Goal: Task Accomplishment & Management: Complete application form

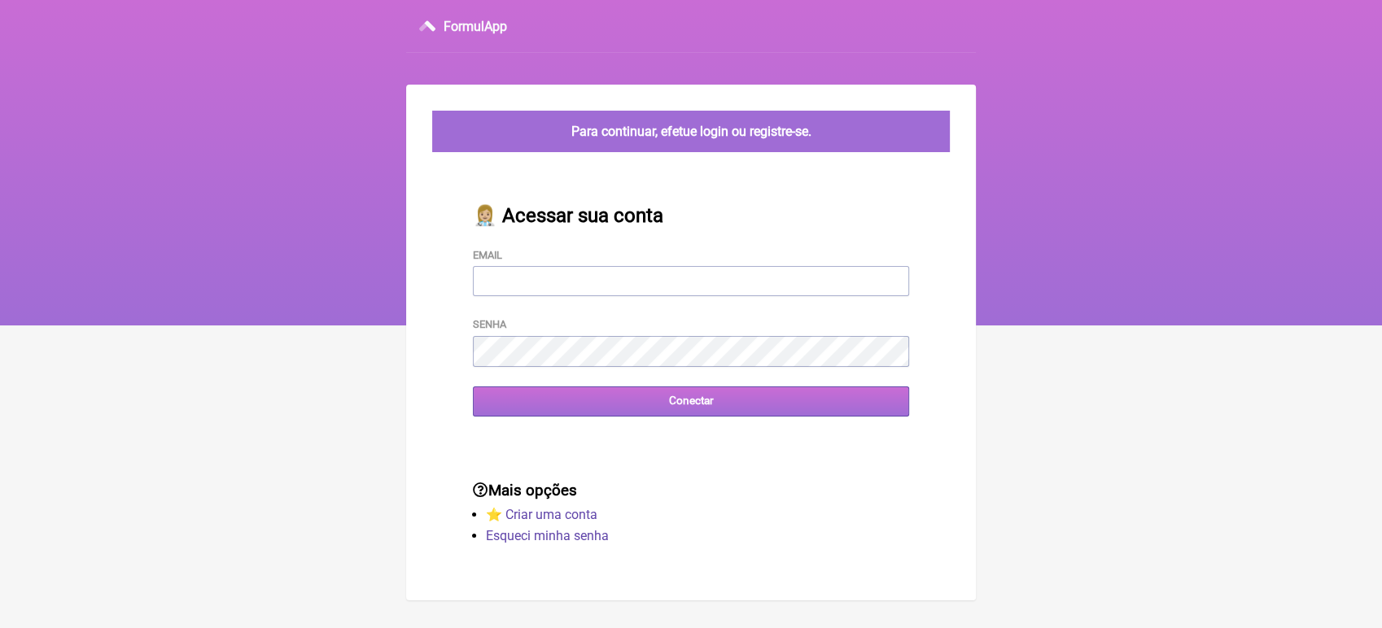
type input "[EMAIL_ADDRESS][DOMAIN_NAME]"
click at [622, 409] on input "Conectar" at bounding box center [691, 402] width 436 height 30
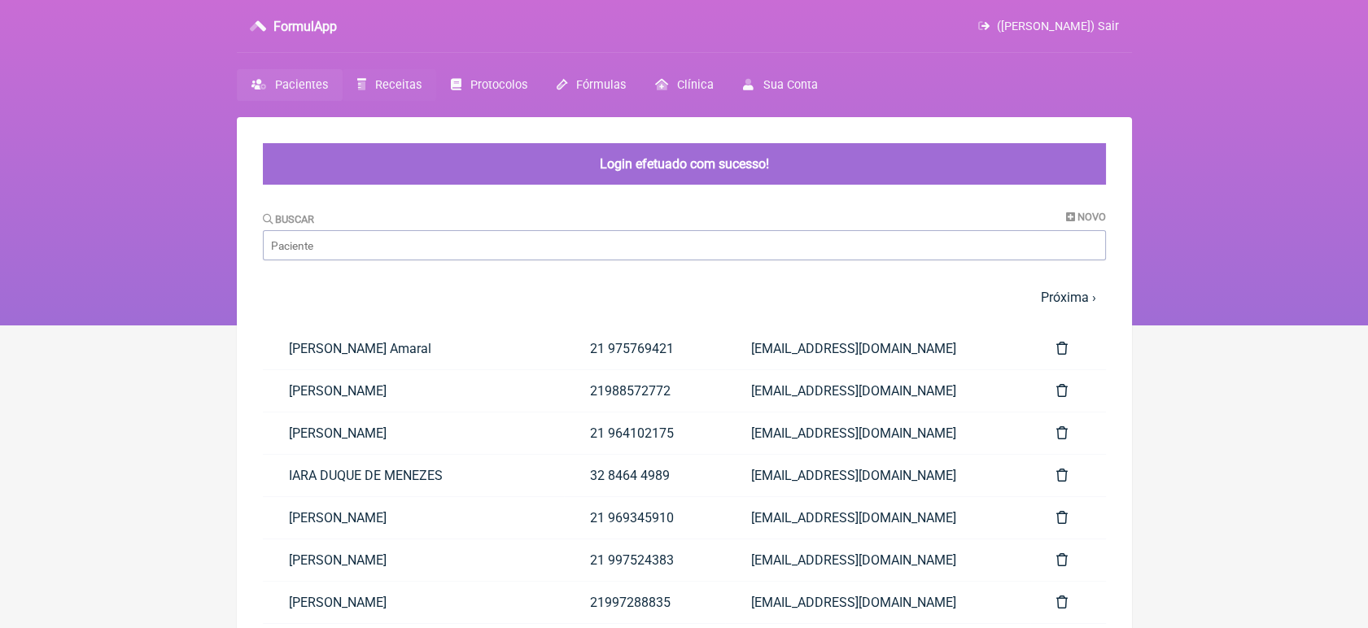
click at [384, 83] on span "Receitas" at bounding box center [398, 85] width 46 height 14
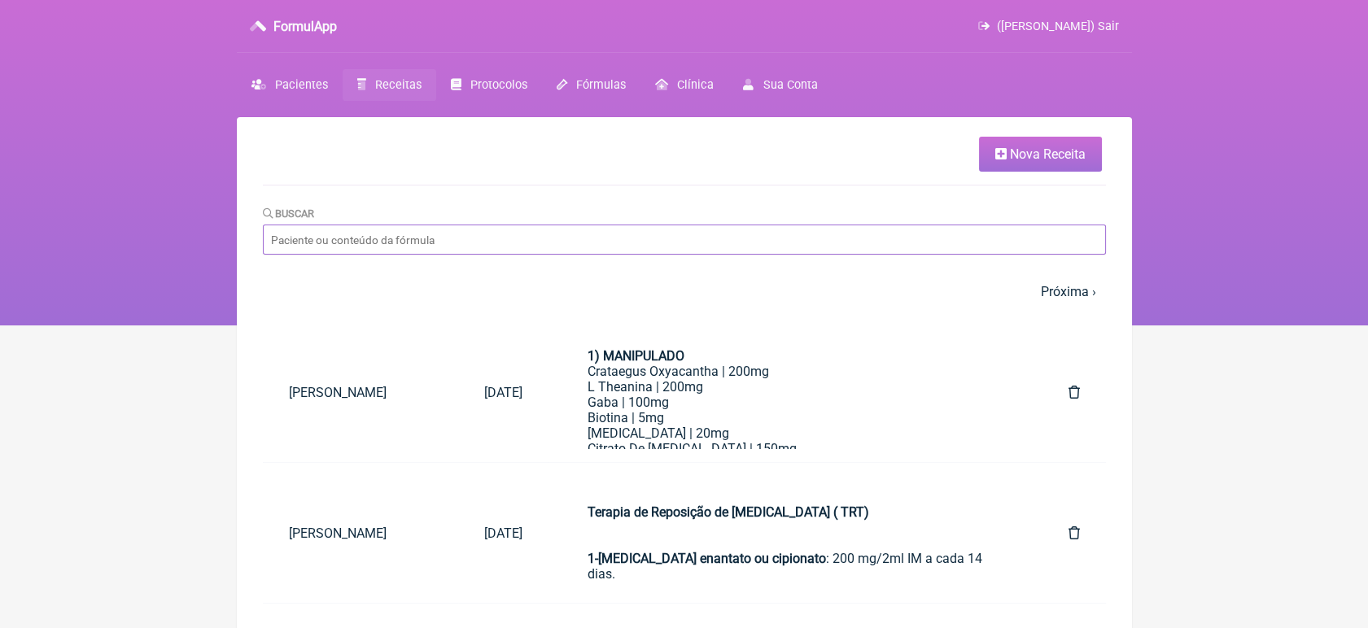
click at [386, 242] on input "Buscar" at bounding box center [684, 240] width 843 height 30
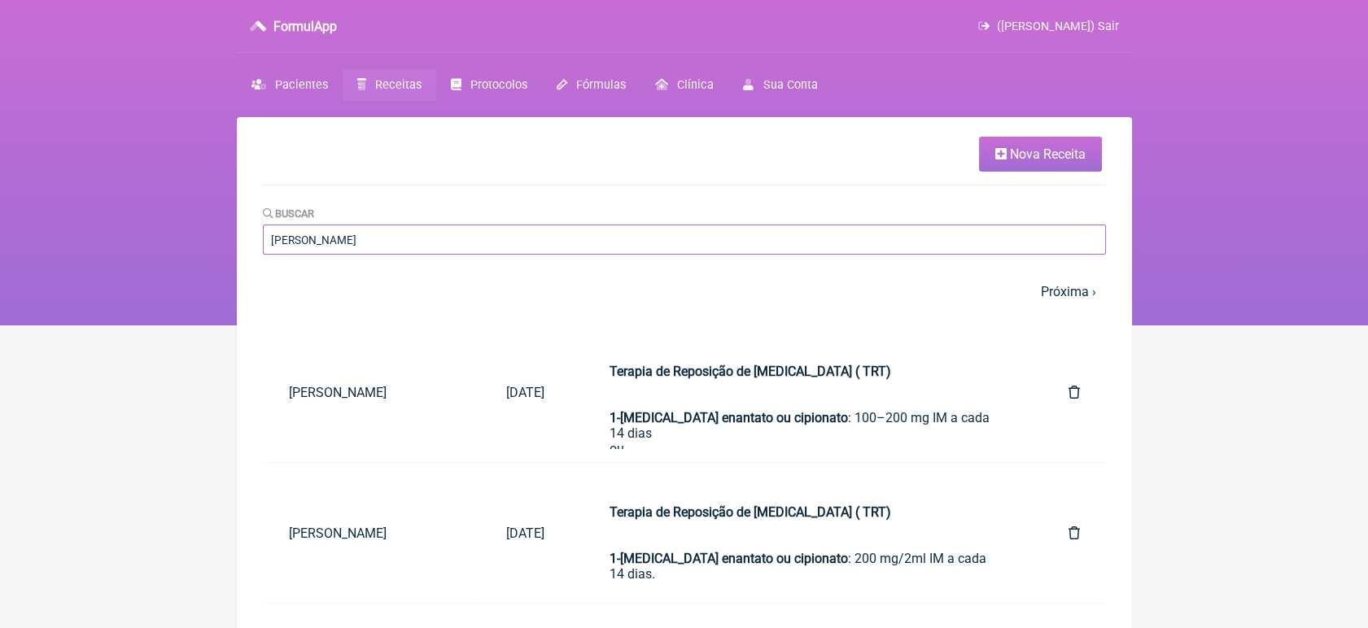
type input "[PERSON_NAME]"
click at [1021, 161] on span "Nova Receita" at bounding box center [1048, 153] width 76 height 15
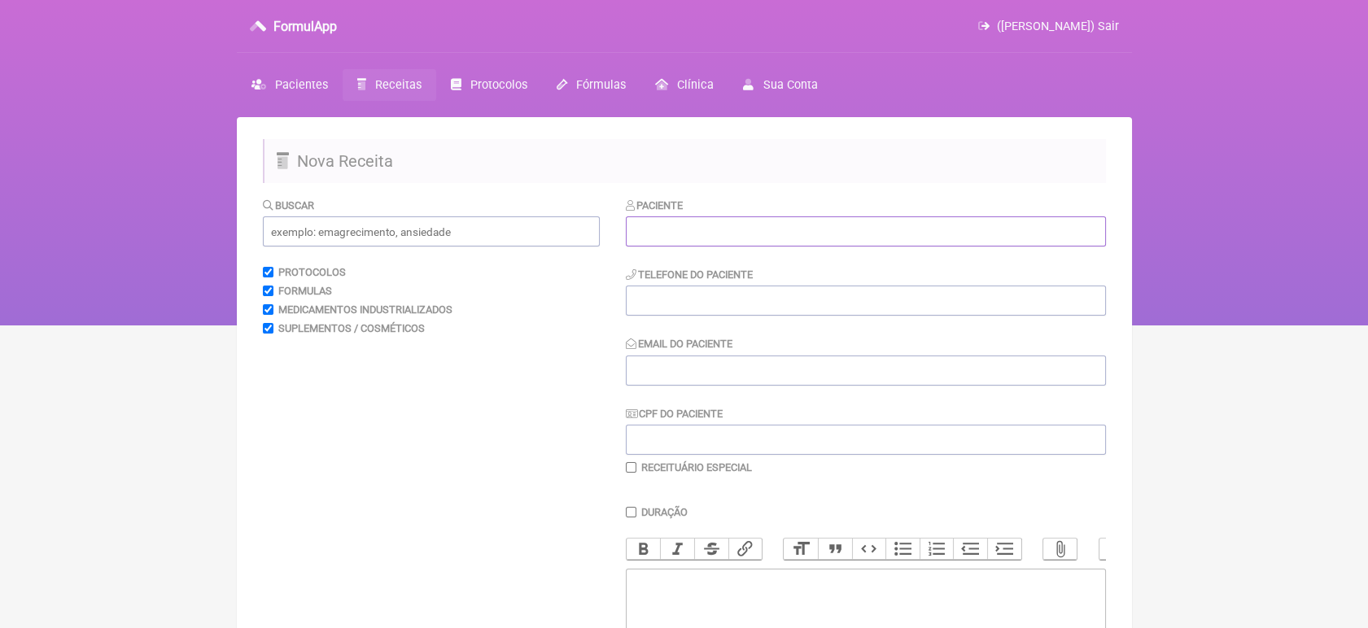
click at [861, 227] on input "text" at bounding box center [866, 231] width 480 height 30
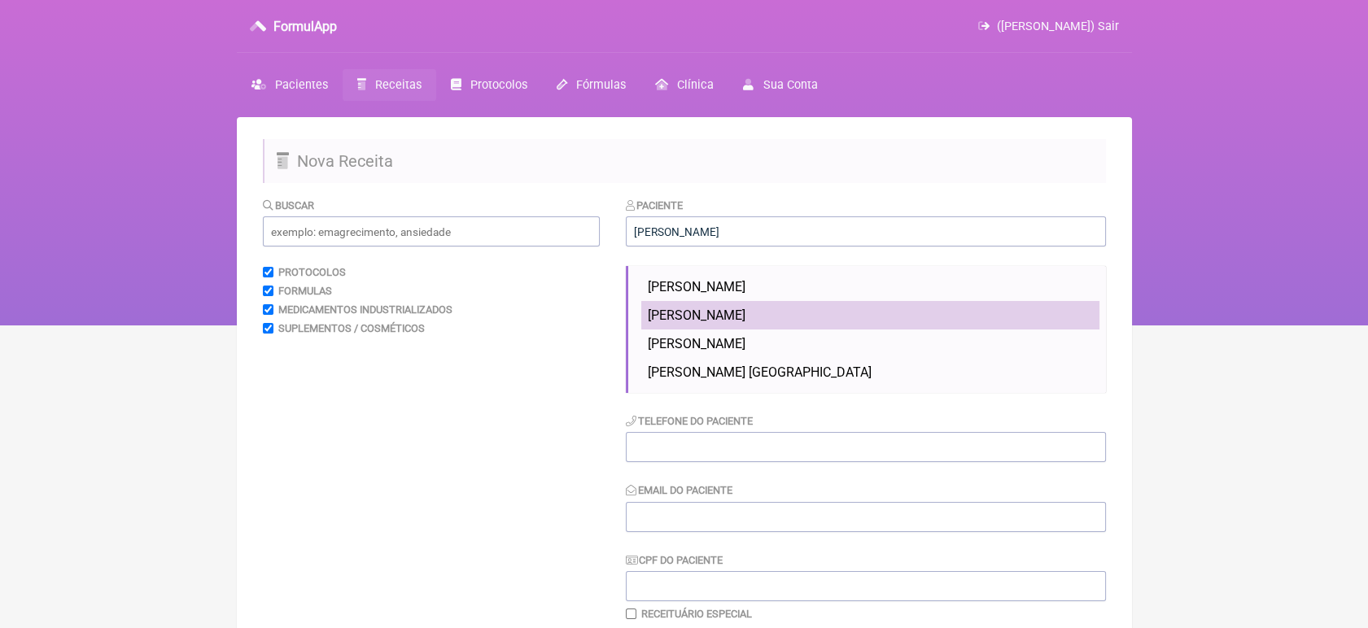
click at [788, 304] on li "[PERSON_NAME]" at bounding box center [870, 315] width 458 height 28
type input "[PERSON_NAME]"
type input "XXXXXXXXXX"
type input "[EMAIL_ADDRESS][DOMAIN_NAME]"
type input "XXXXXXXXXX"
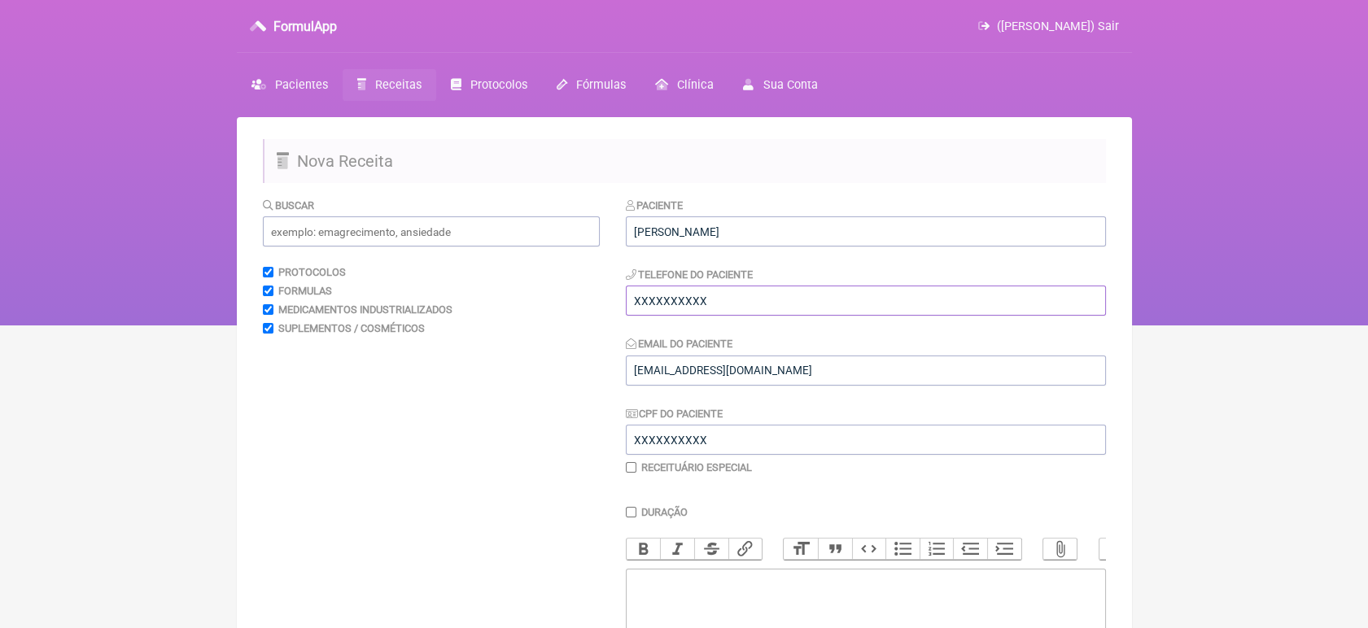
click at [788, 304] on input "XXXXXXXXXX" at bounding box center [866, 301] width 480 height 30
click at [784, 307] on input "XXXXXXXXXX" at bounding box center [866, 301] width 480 height 30
type input "X"
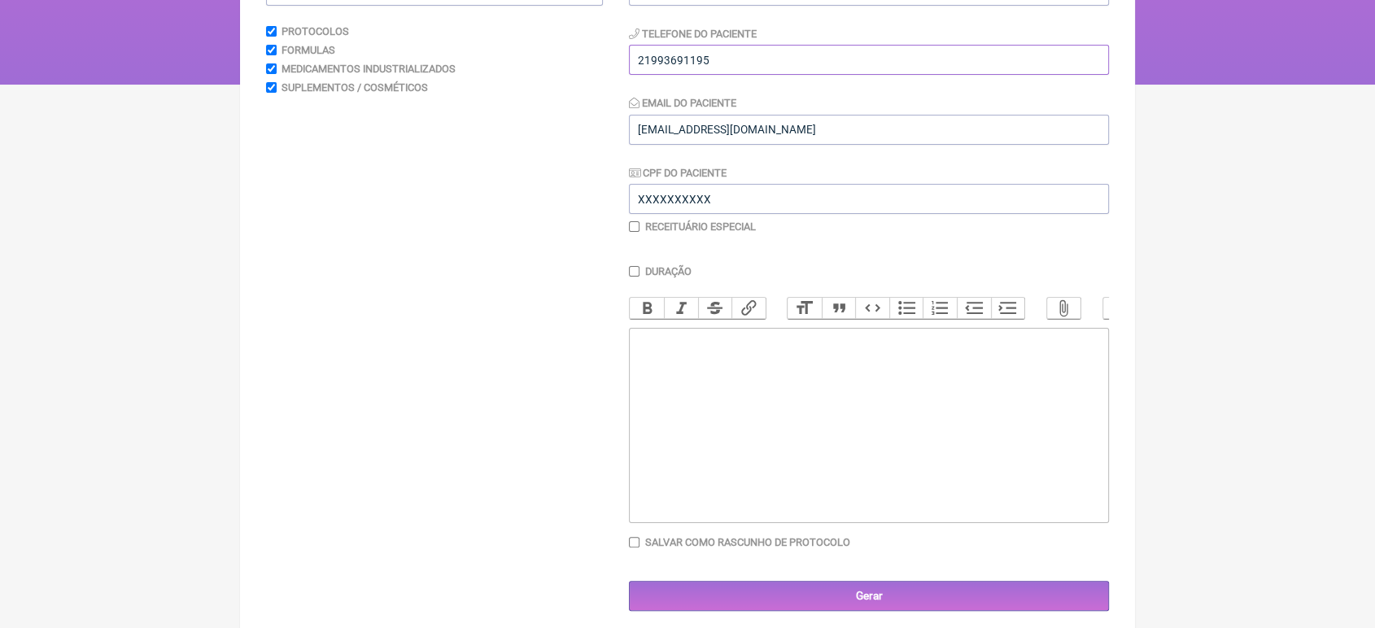
scroll to position [269, 0]
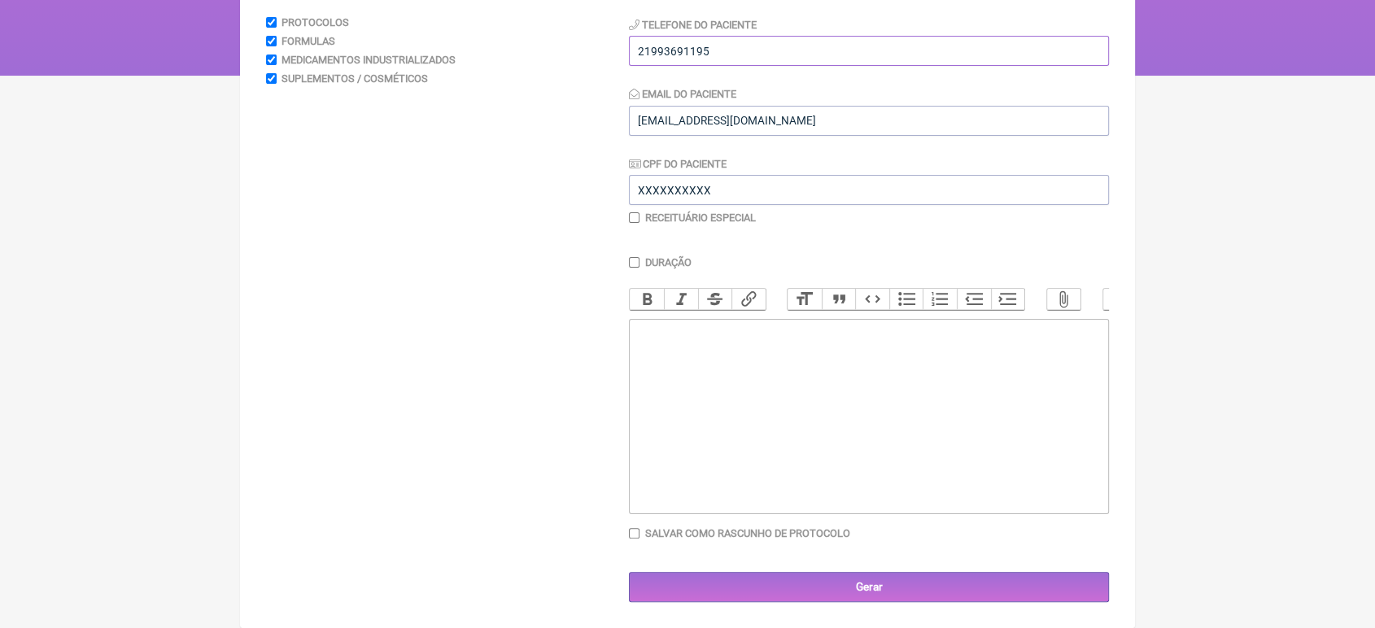
type input "21993691195"
drag, startPoint x: 996, startPoint y: 259, endPoint x: 717, endPoint y: 344, distance: 291.9
click at [717, 344] on div "Duração Duração de 30 dias Bold Italic Strikethrough Link Heading Quote Code Bu…" at bounding box center [869, 404] width 480 height 296
click at [717, 344] on trix-editor at bounding box center [869, 416] width 480 height 195
click at [911, 358] on div "Prescrição: Losartana__________50Mg Posologia: Ingerir 1 comprimido de 12/12hs …" at bounding box center [869, 348] width 462 height 46
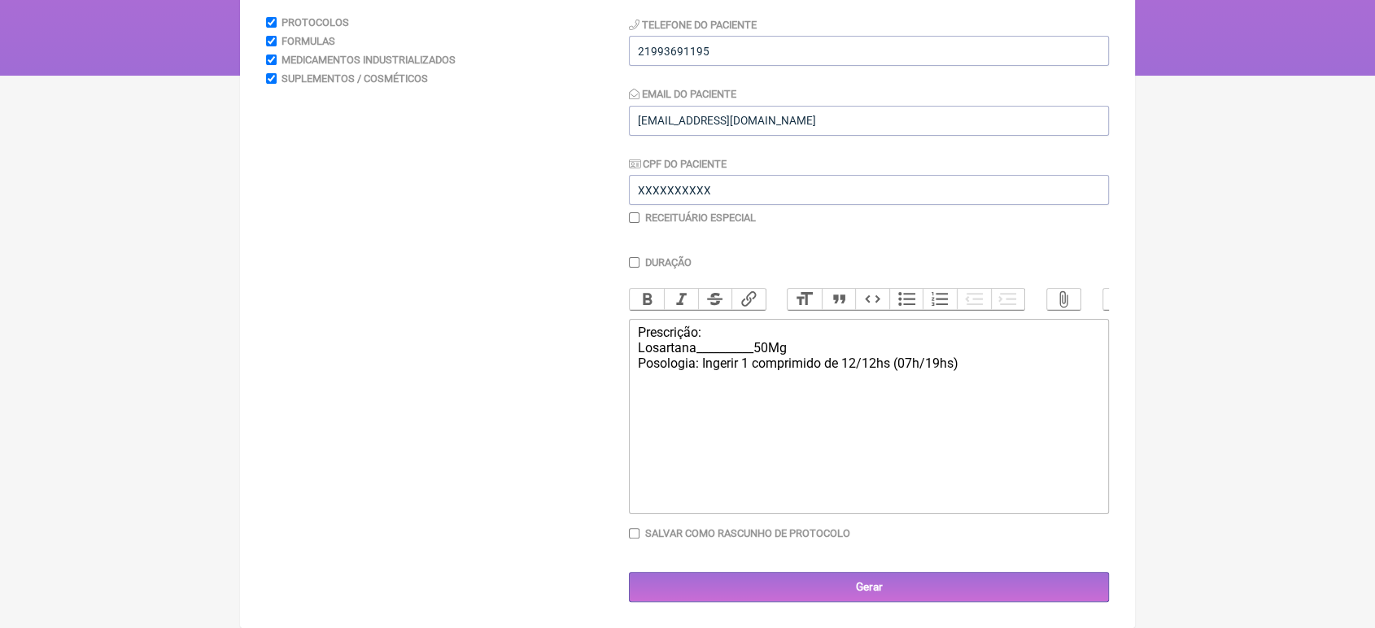
type trix-editor "<div>Prescrição:<br>Losartana__________50Mg<br>Posologia: Ingerir 1 comprimido …"
click at [684, 36] on input "21993691195" at bounding box center [869, 51] width 480 height 30
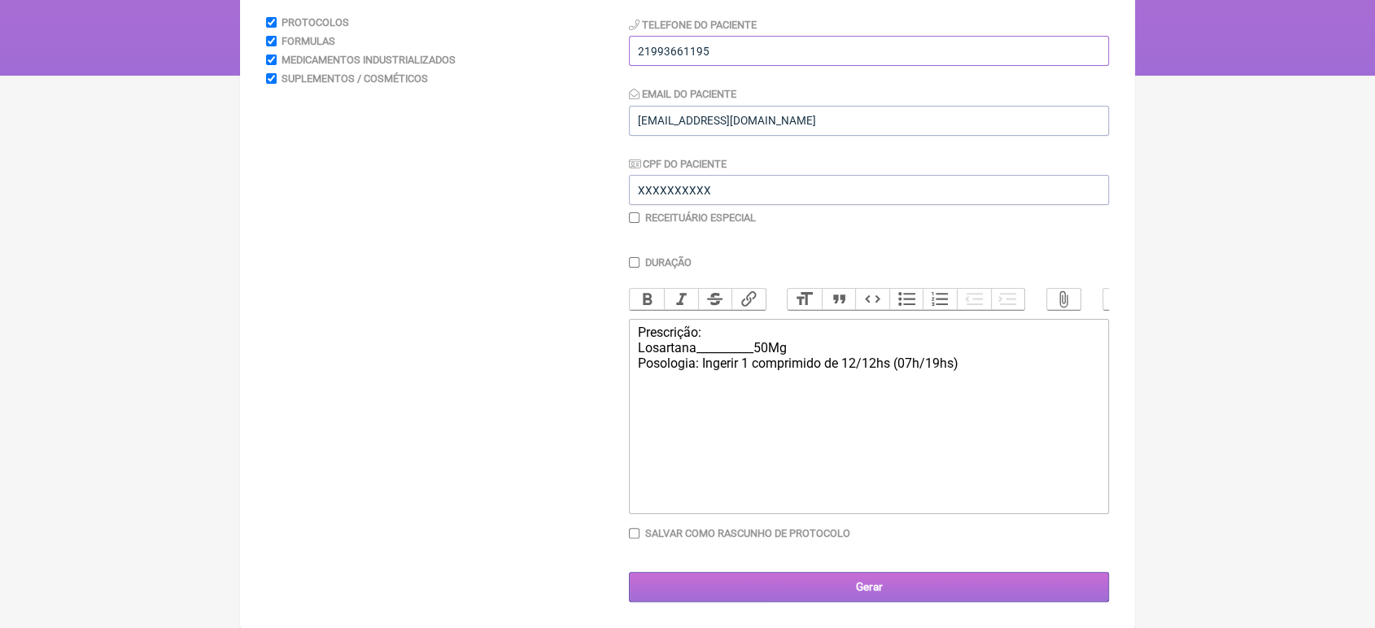
type input "21993661195"
click at [725, 588] on input "Gerar" at bounding box center [869, 587] width 480 height 30
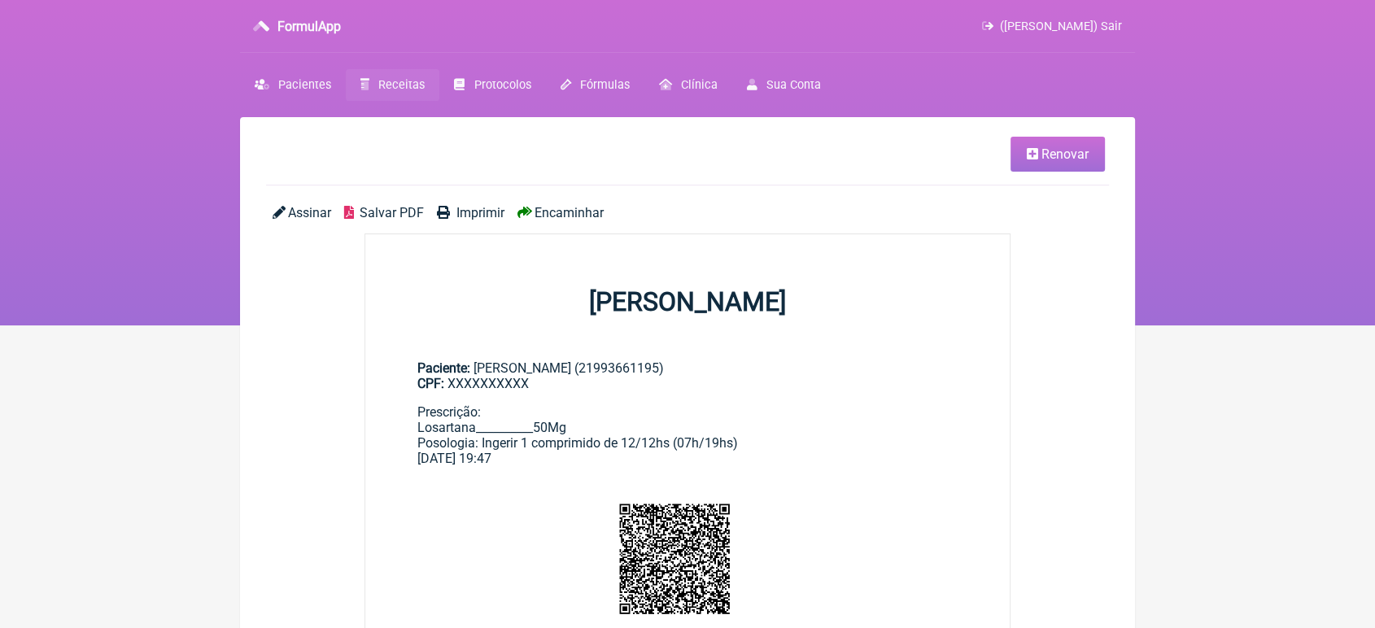
click at [553, 212] on span "Encaminhar" at bounding box center [569, 212] width 69 height 15
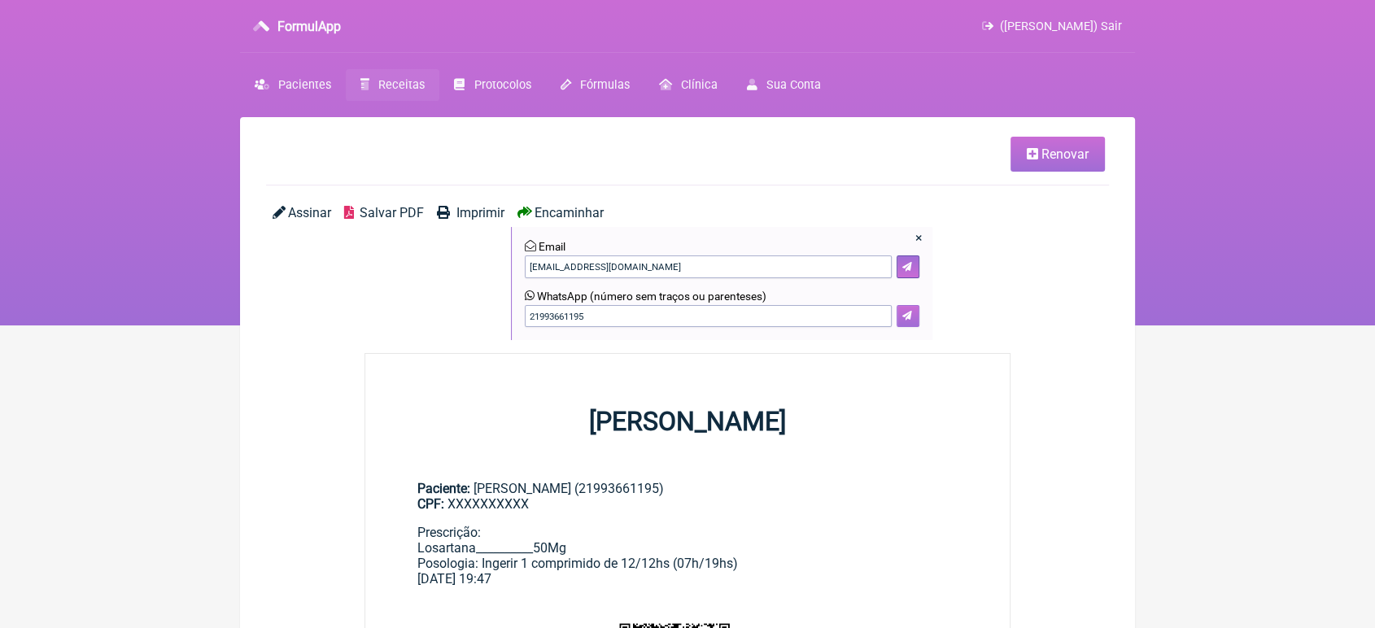
click at [914, 311] on button at bounding box center [908, 316] width 23 height 23
